Goal: Transaction & Acquisition: Purchase product/service

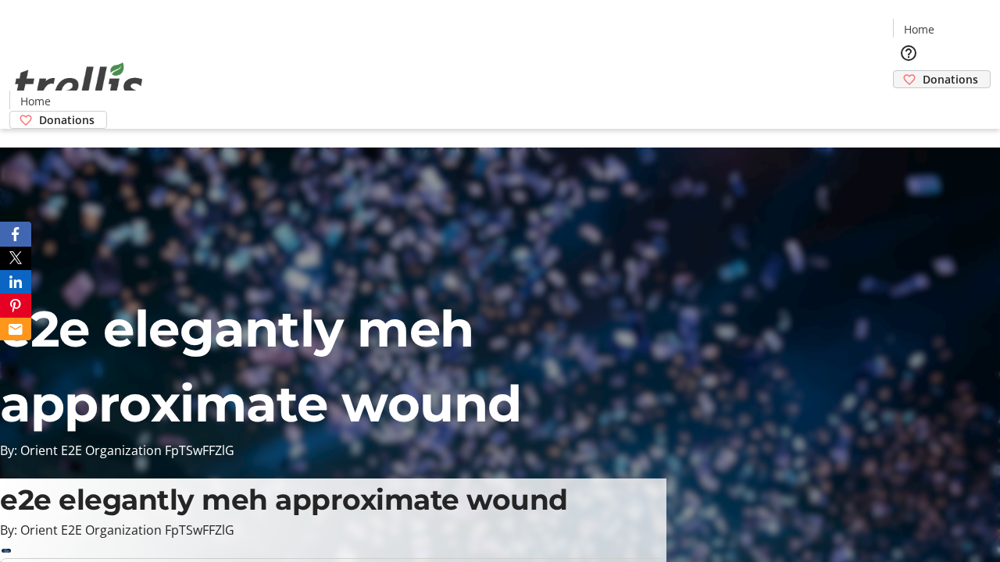
click at [922, 71] on span "Donations" at bounding box center [949, 79] width 55 height 16
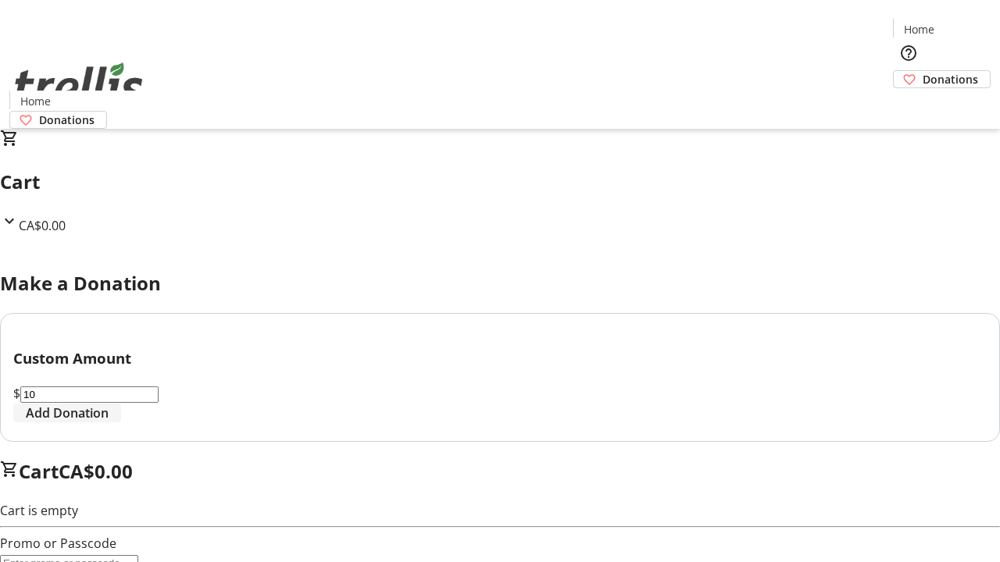
click at [109, 423] on span "Add Donation" at bounding box center [67, 413] width 83 height 19
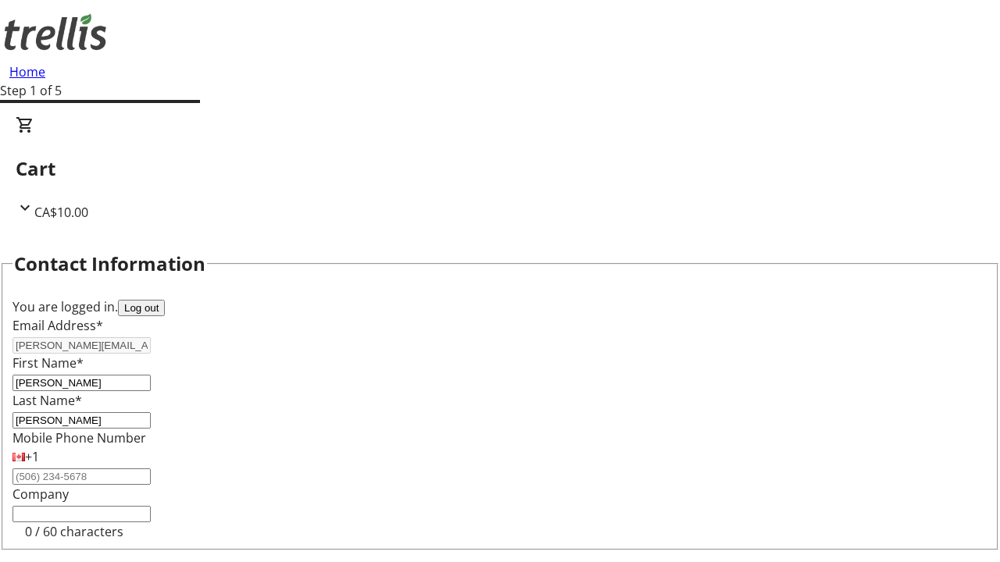
select select "CA"
type input "[STREET_ADDRESS][PERSON_NAME]"
type input "Kelowna"
select select "BC"
type input "Kelowna"
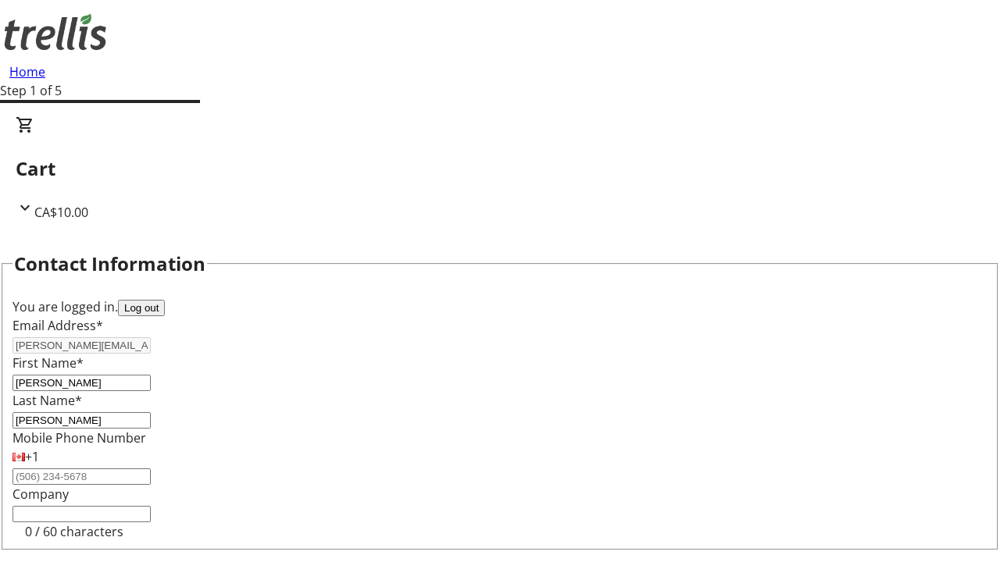
type input "V1Y 0C2"
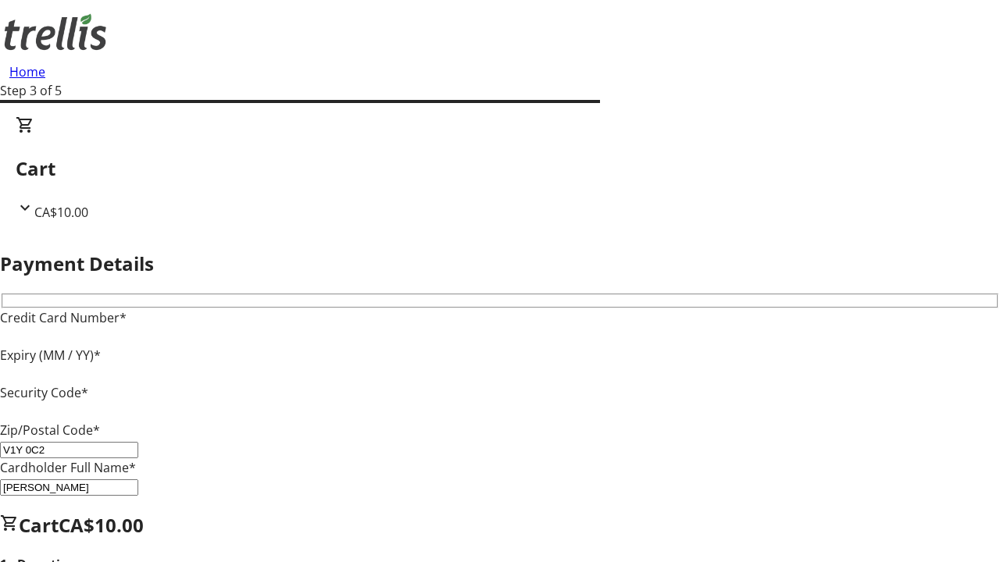
type input "V1Y 0C2"
